Goal: Information Seeking & Learning: Find specific fact

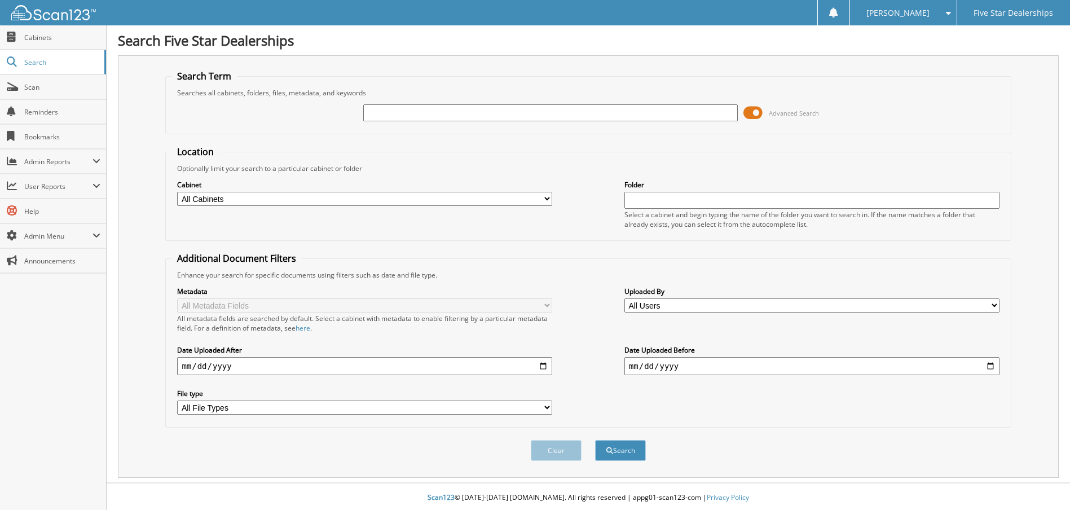
click at [380, 111] on input "text" at bounding box center [550, 112] width 375 height 17
type input "71741"
click at [595, 440] on button "Search" at bounding box center [620, 450] width 51 height 21
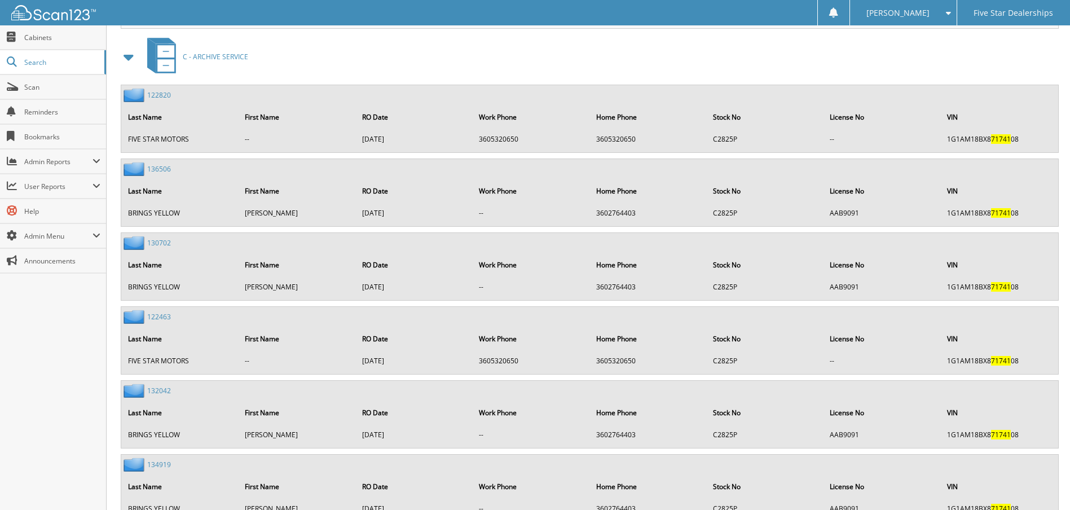
scroll to position [4025, 0]
